Goal: Task Accomplishment & Management: Manage account settings

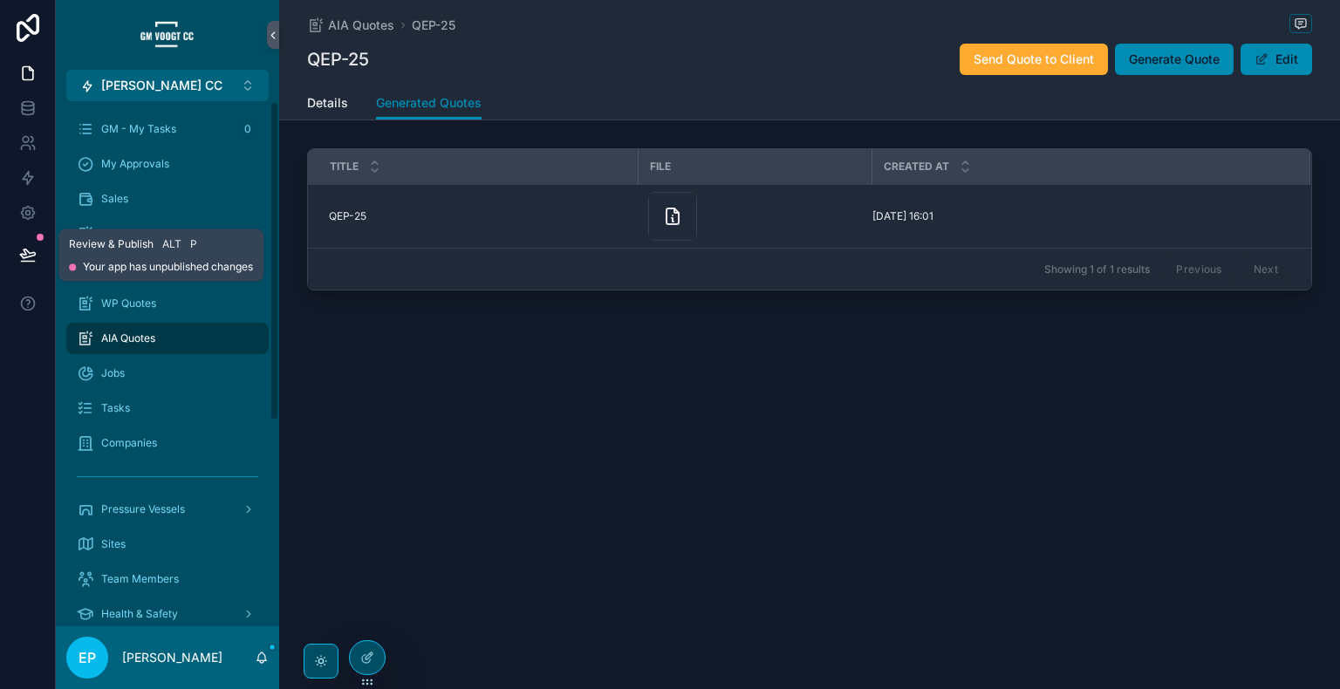
click at [23, 256] on icon at bounding box center [27, 254] width 17 height 17
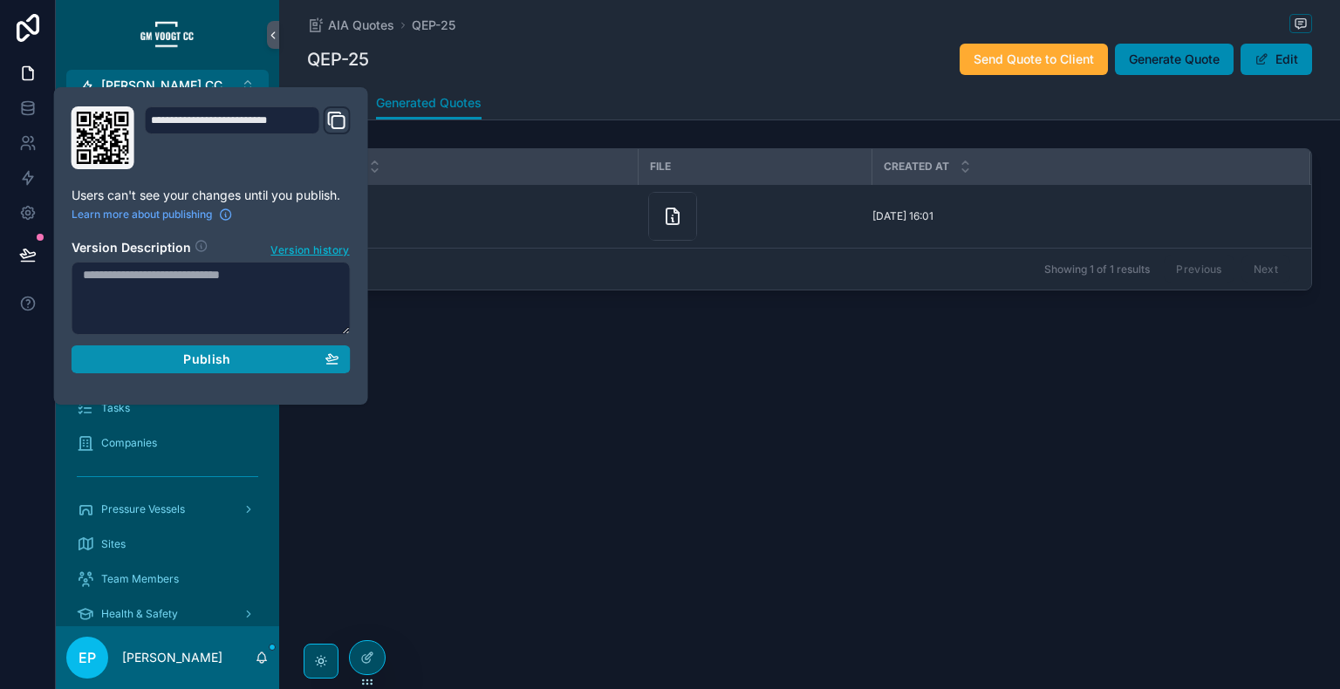
click at [245, 366] on button "Publish" at bounding box center [211, 360] width 279 height 28
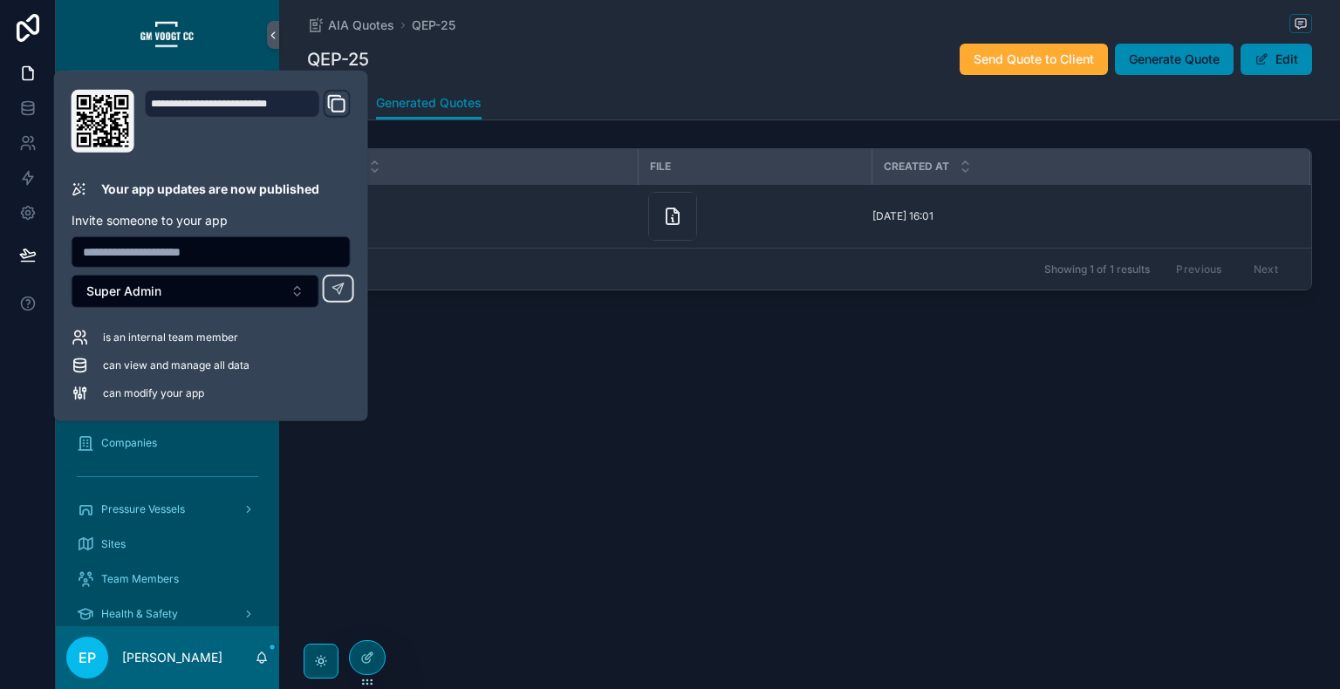
click at [490, 393] on div "AIA Quotes QEP-25 QEP-25 Send Quote to Client Generate Quote Edit Generated Quo…" at bounding box center [809, 208] width 1061 height 416
